Goal: Check status: Check status

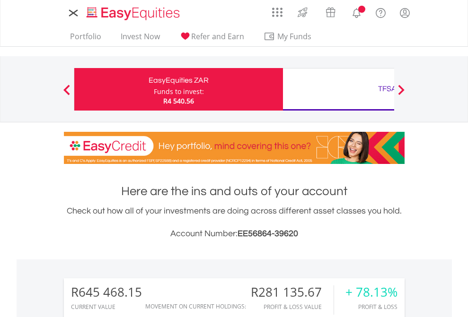
scroll to position [91, 148]
click at [154, 89] on div "Funds to invest:" at bounding box center [179, 91] width 50 height 9
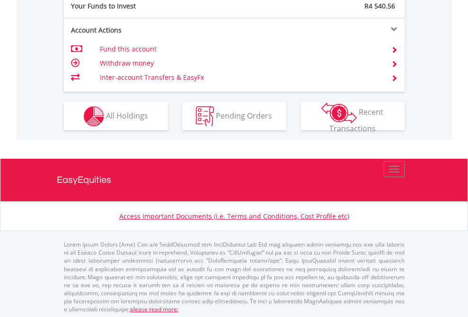
scroll to position [944, 0]
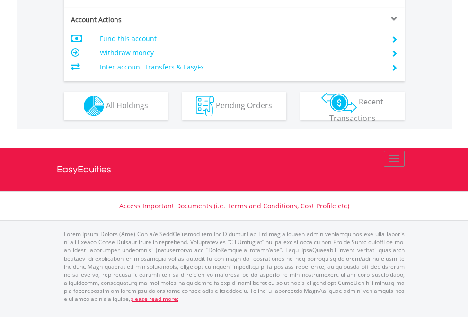
scroll to position [887, 0]
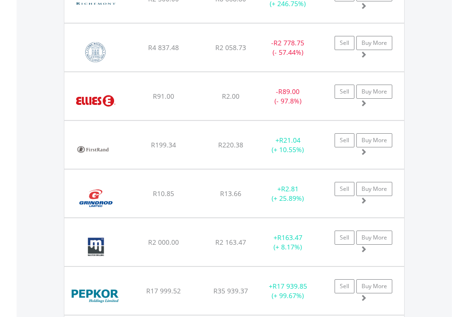
scroll to position [91, 148]
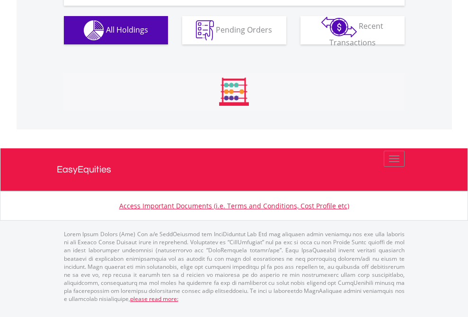
scroll to position [1089, 0]
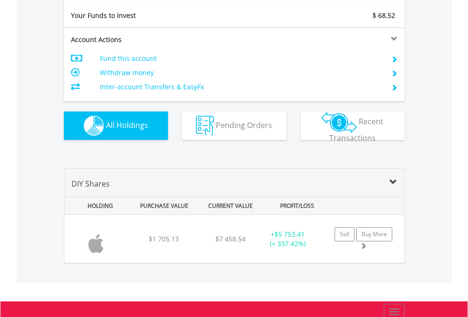
scroll to position [1051, 0]
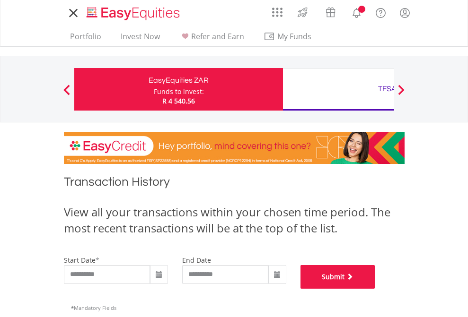
click at [375, 289] on button "Submit" at bounding box center [337, 277] width 75 height 24
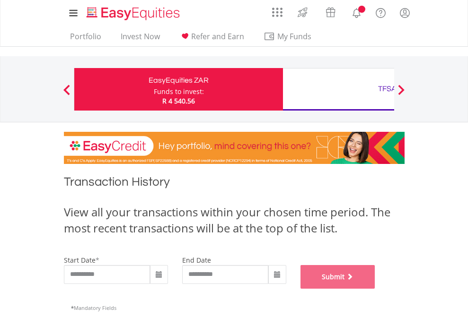
scroll to position [383, 0]
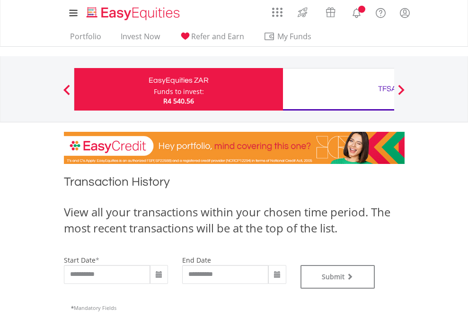
click at [338, 89] on div "TFSA" at bounding box center [386, 88] width 197 height 13
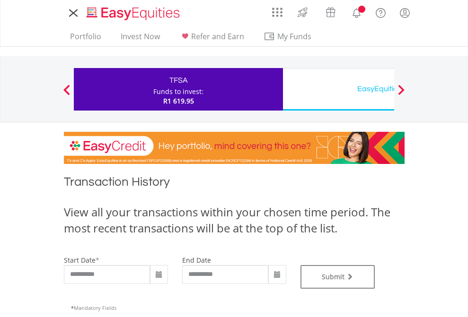
type input "**********"
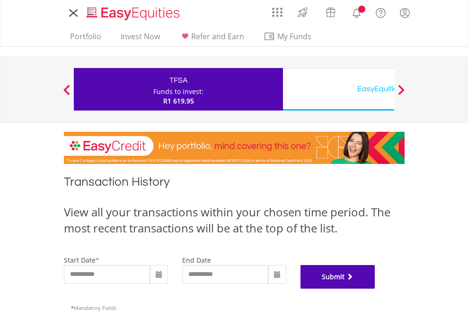
click at [375, 289] on button "Submit" at bounding box center [337, 277] width 75 height 24
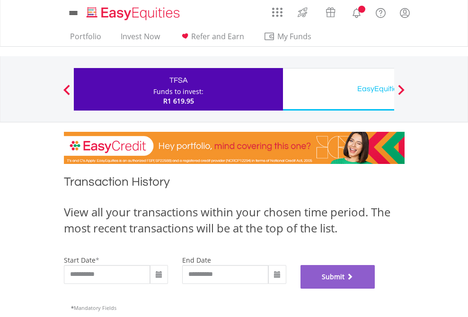
scroll to position [383, 0]
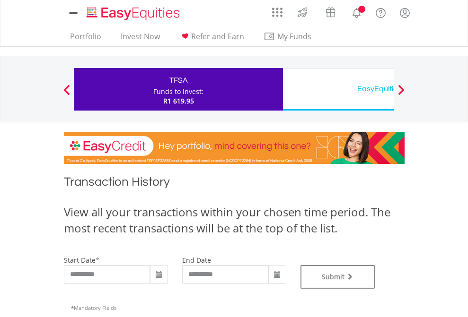
click at [338, 89] on div "EasyEquities USD" at bounding box center [386, 88] width 197 height 13
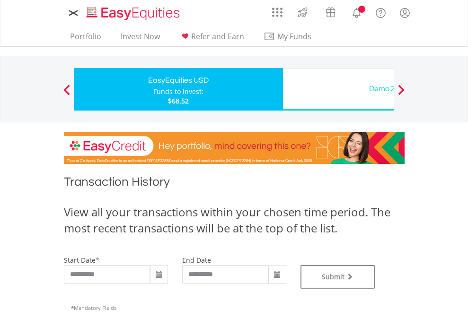
type input "**********"
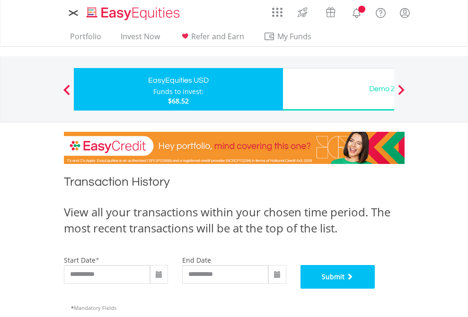
click at [375, 289] on button "Submit" at bounding box center [337, 277] width 75 height 24
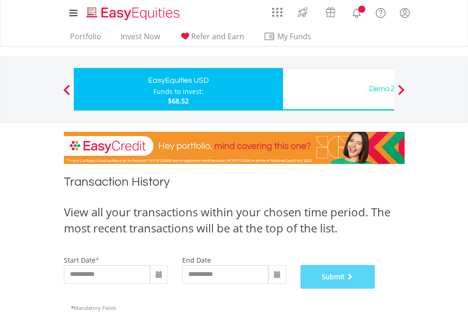
scroll to position [383, 0]
